Goal: Information Seeking & Learning: Learn about a topic

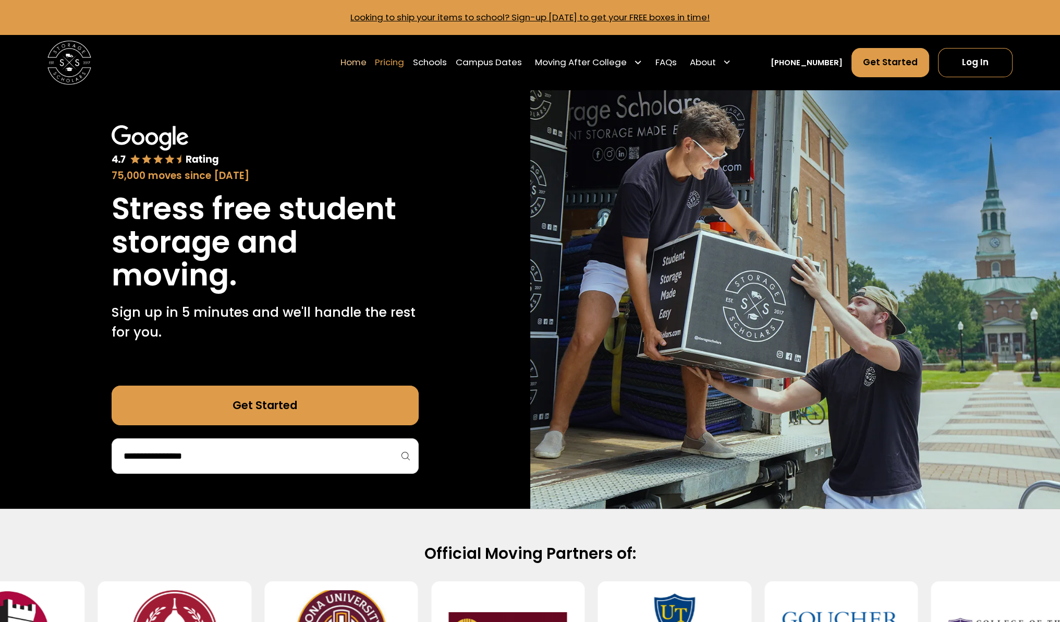
click at [404, 59] on link "Pricing" at bounding box center [389, 62] width 29 height 31
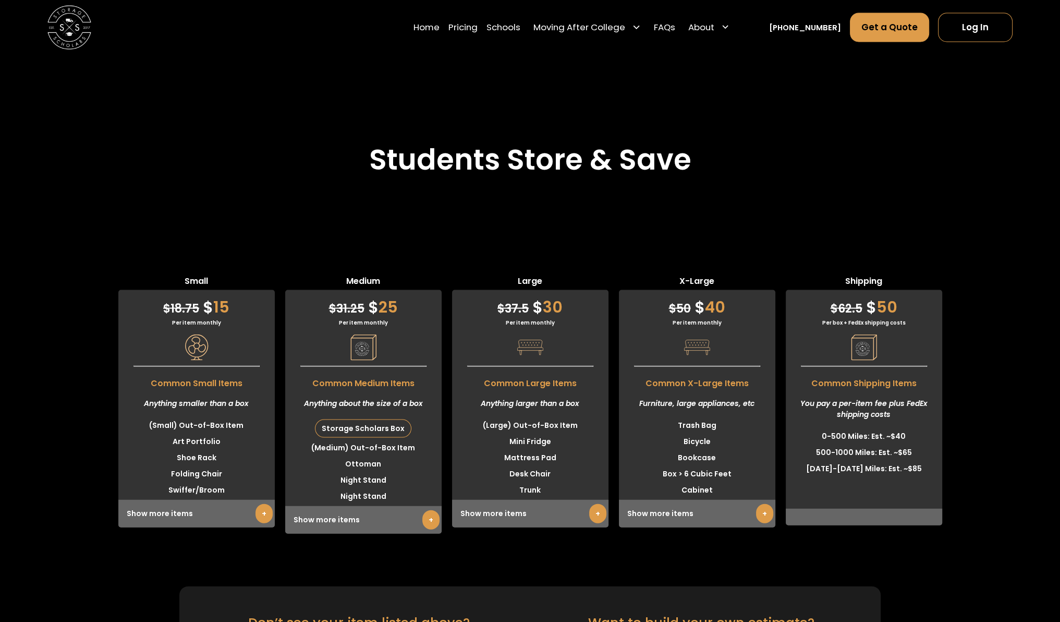
scroll to position [2870, 0]
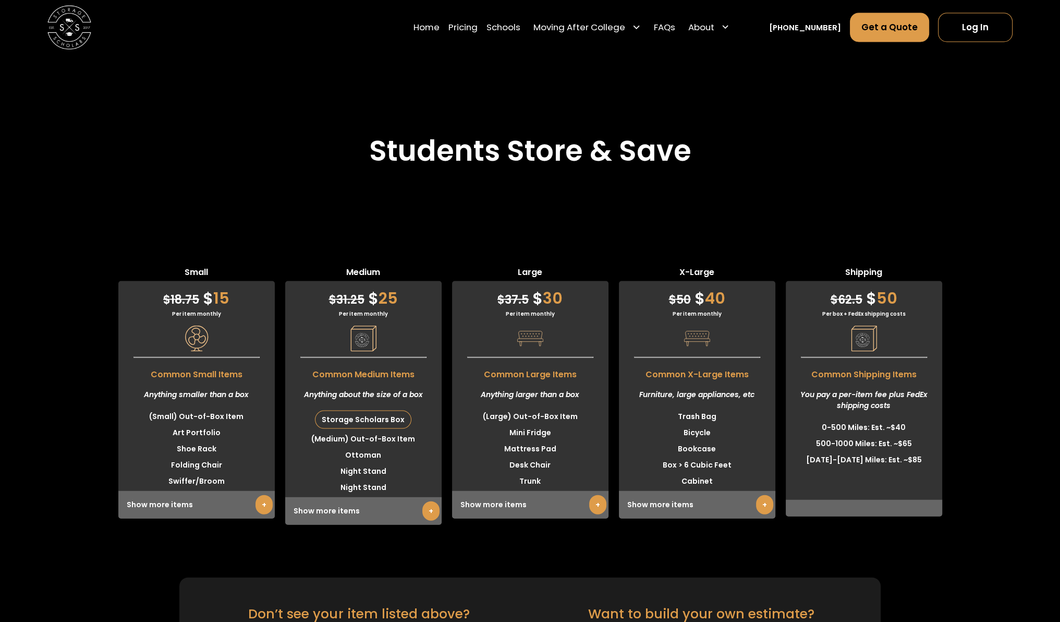
click at [764, 495] on link "+" at bounding box center [764, 504] width 17 height 19
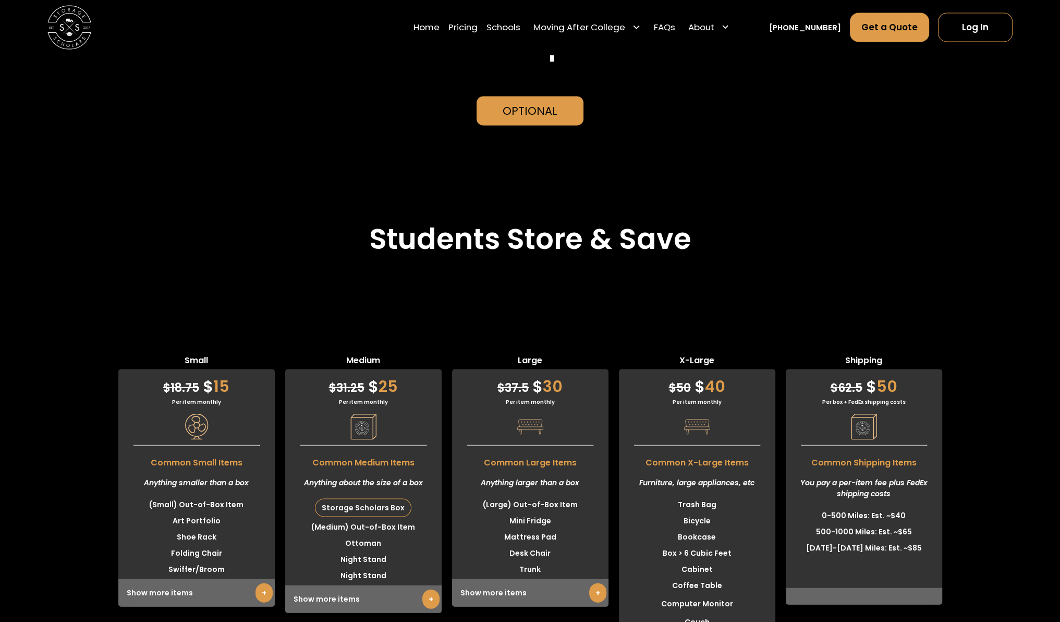
scroll to position [2777, 0]
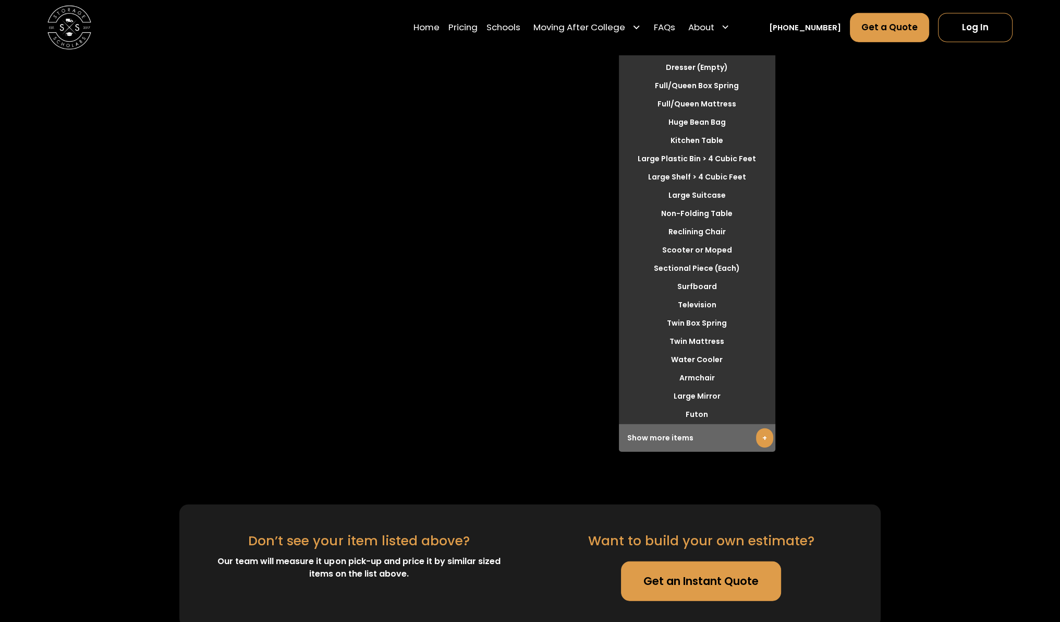
scroll to position [3355, 0]
click at [765, 428] on link "+" at bounding box center [764, 437] width 17 height 19
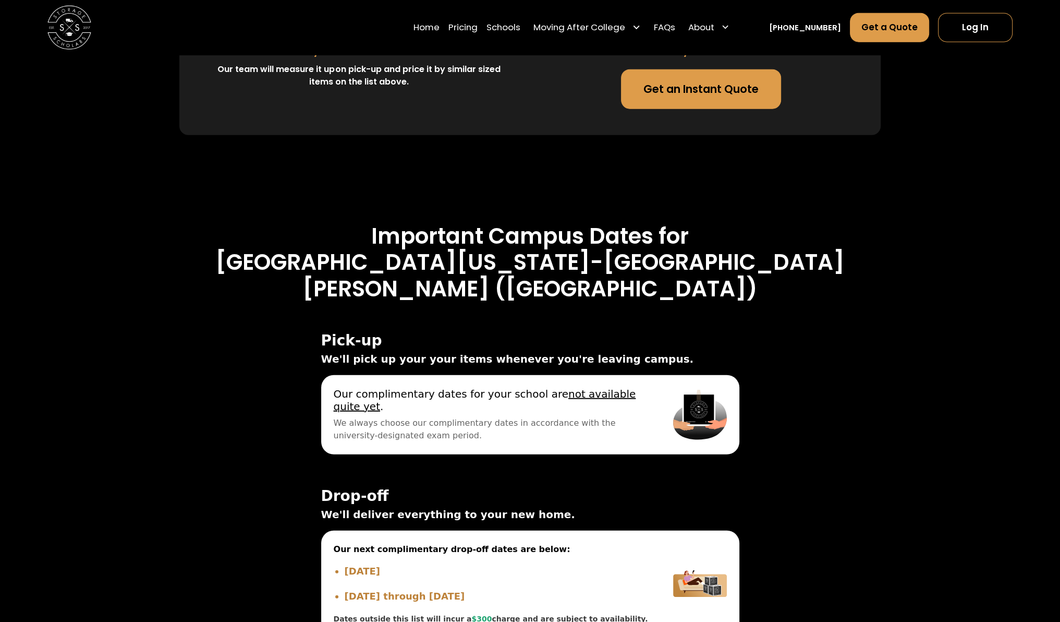
scroll to position [3433, 0]
